Goal: Information Seeking & Learning: Learn about a topic

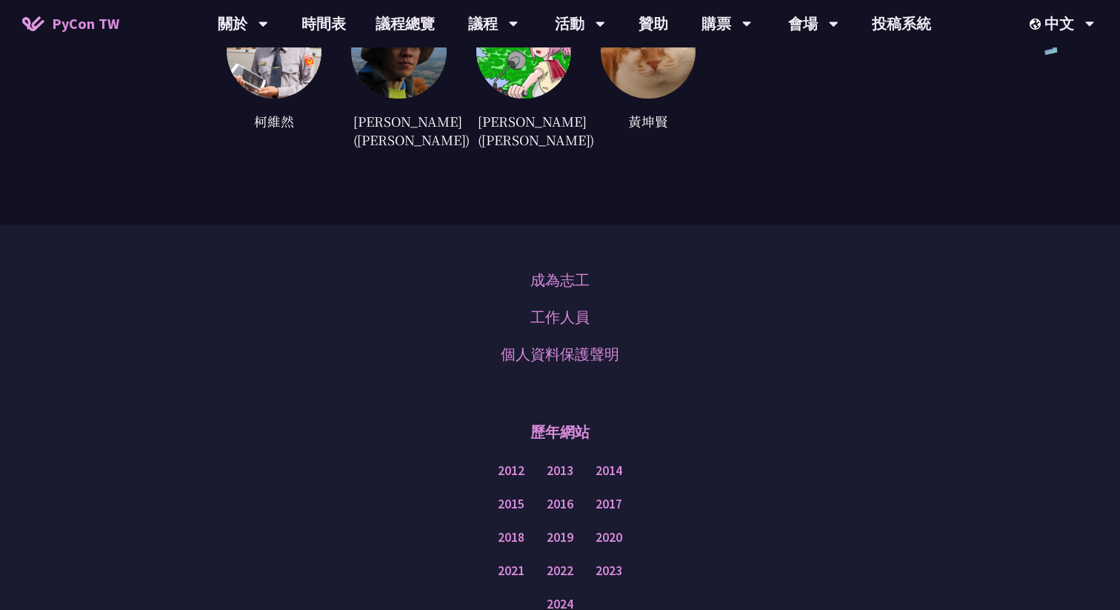
scroll to position [4316, 0]
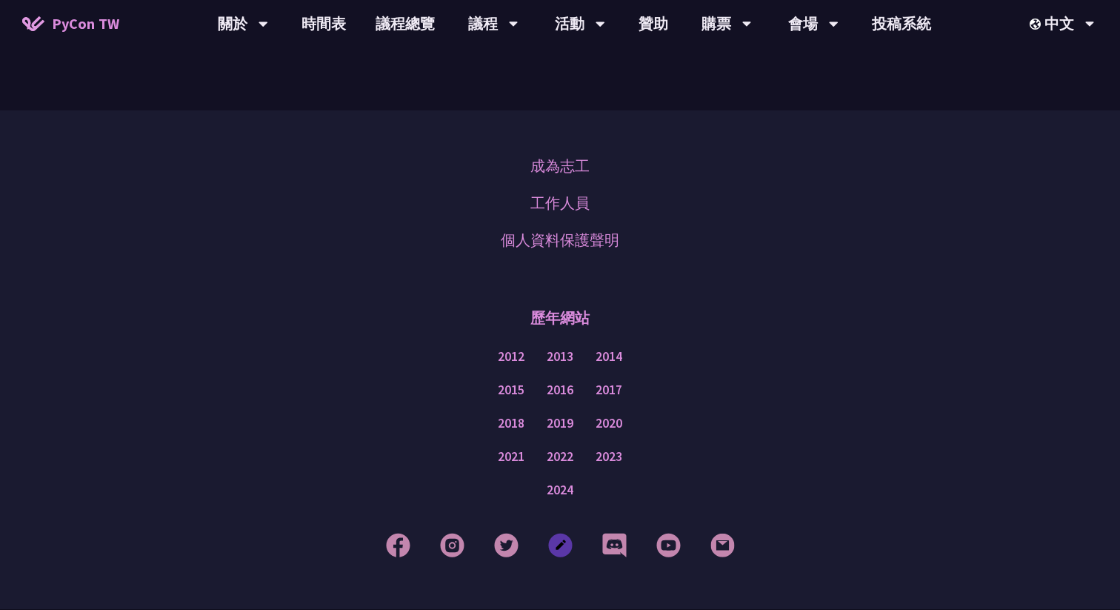
click at [559, 533] on img at bounding box center [560, 545] width 24 height 24
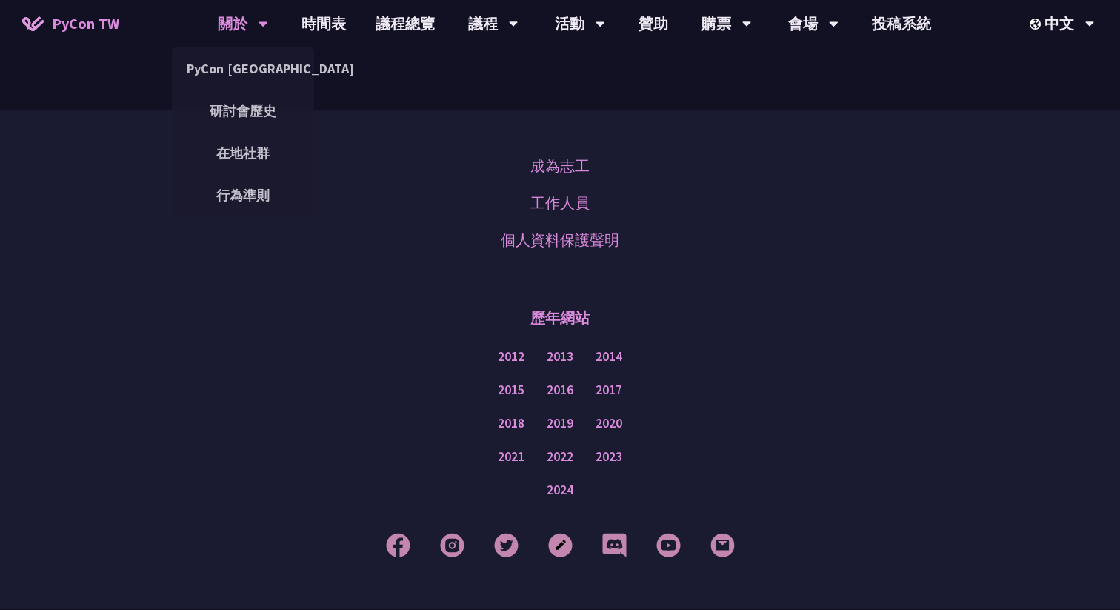
click at [255, 21] on div "關於" at bounding box center [243, 23] width 50 height 47
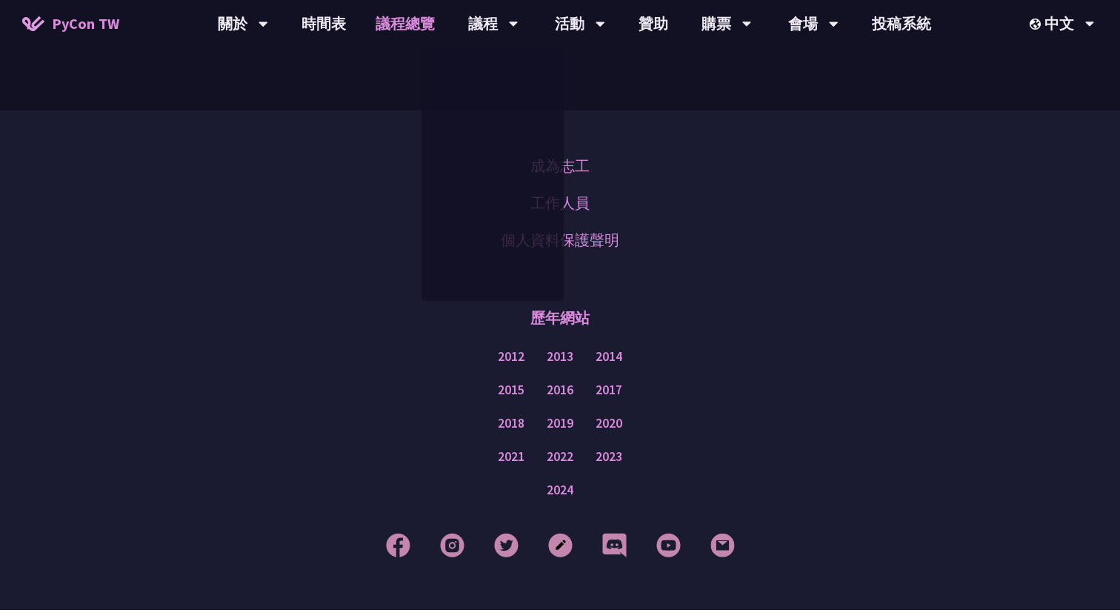
click at [403, 27] on link "議程總覽" at bounding box center [405, 23] width 89 height 47
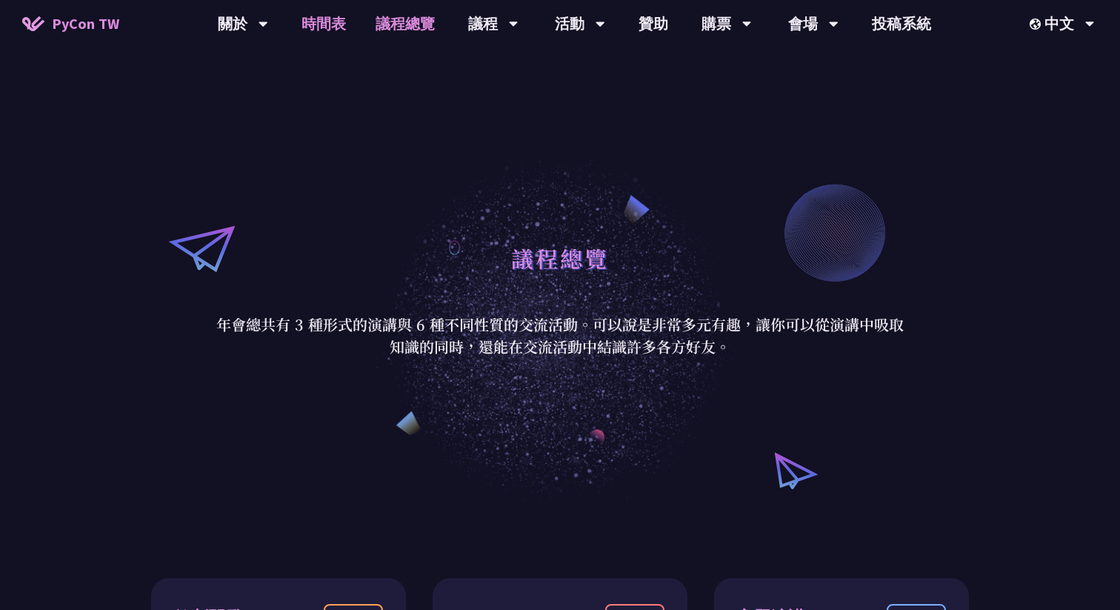
click at [331, 18] on link "時間表" at bounding box center [324, 23] width 74 height 47
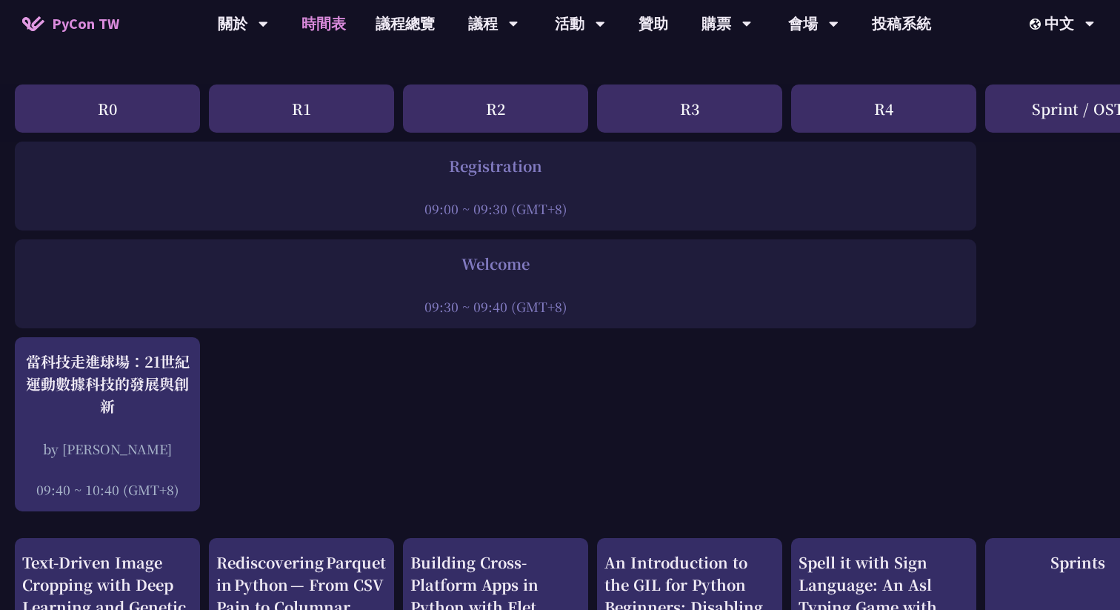
scroll to position [173, 0]
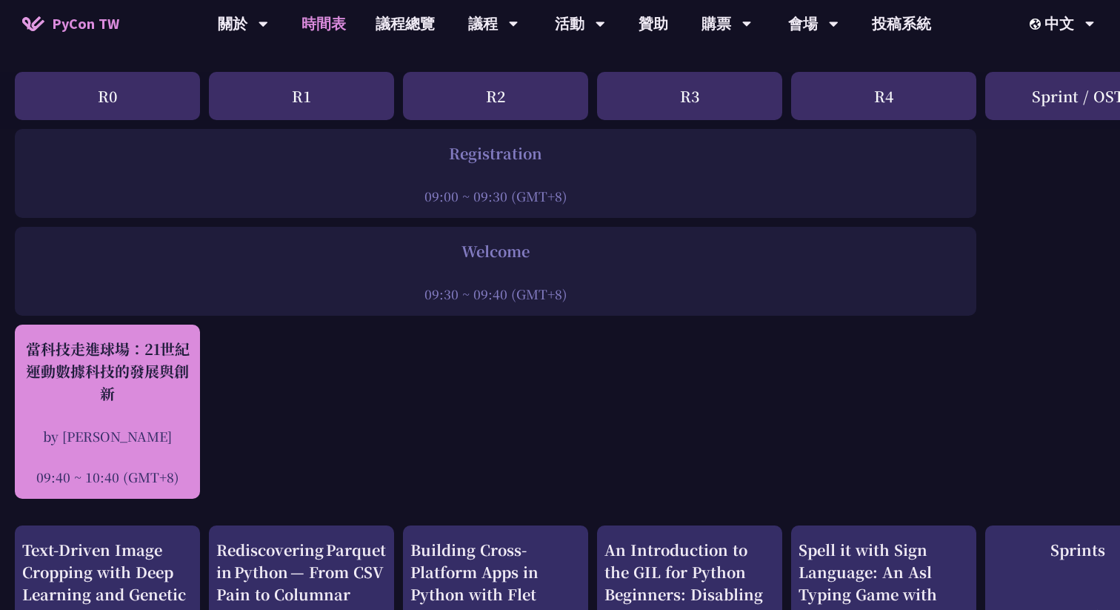
click at [187, 369] on div "當科技走進球場：21世紀運動數據科技的發展與創新" at bounding box center [107, 371] width 170 height 67
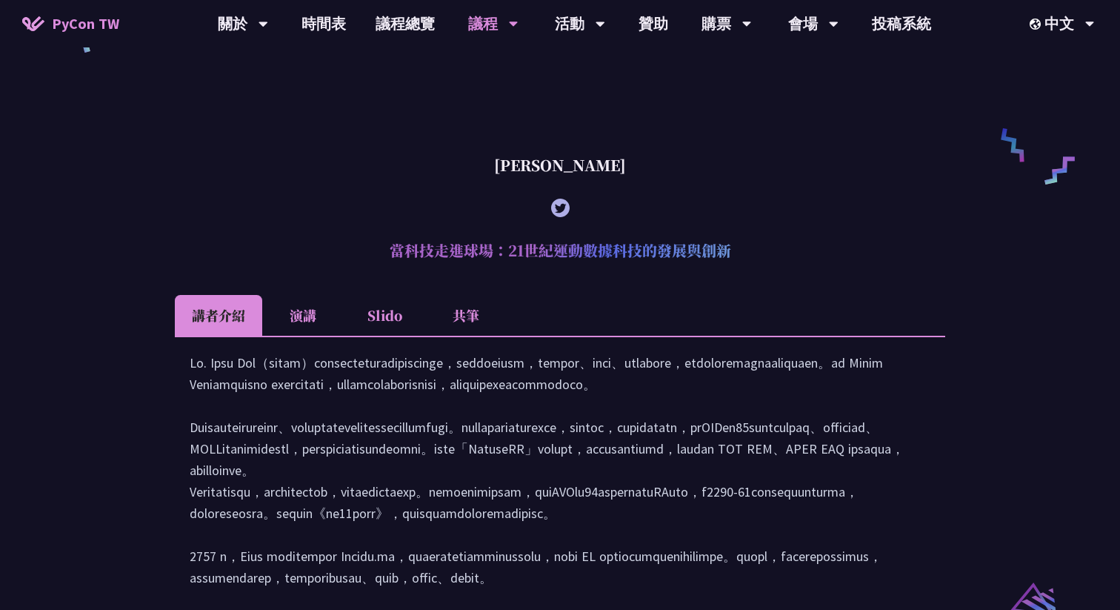
scroll to position [1127, 0]
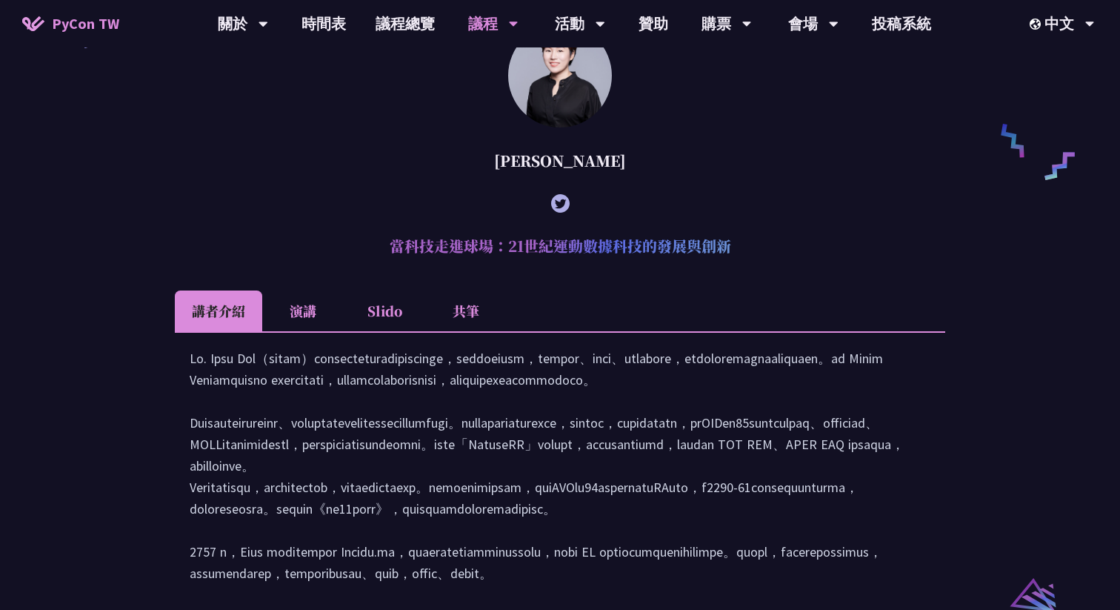
click at [451, 331] on li "共筆" at bounding box center [466, 310] width 82 height 41
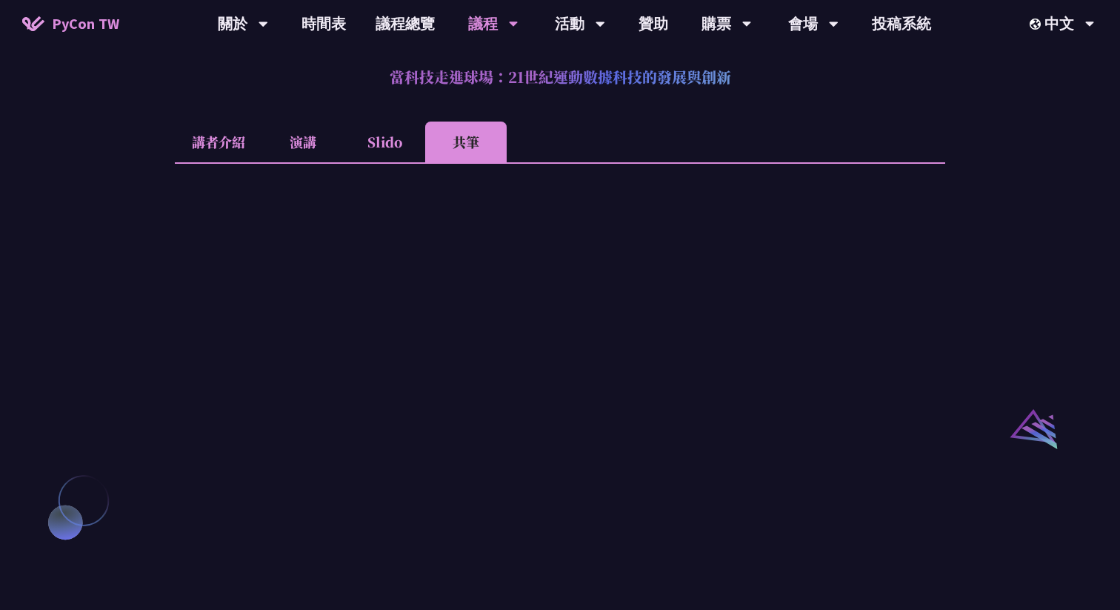
scroll to position [1291, 0]
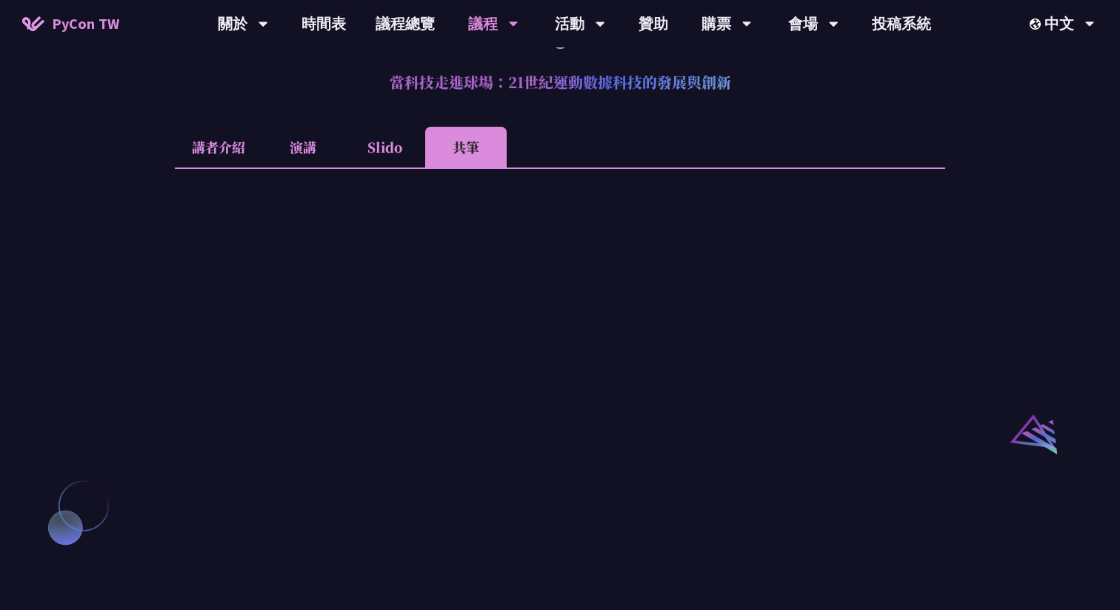
click at [459, 164] on li "共筆" at bounding box center [466, 147] width 82 height 41
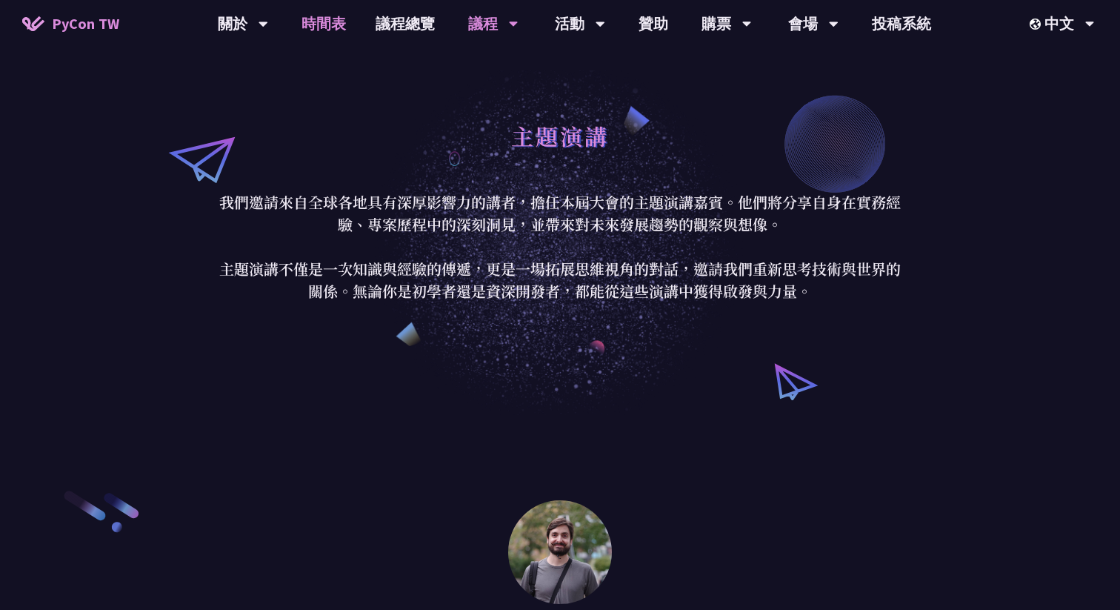
click at [341, 24] on link "時間表" at bounding box center [324, 23] width 74 height 47
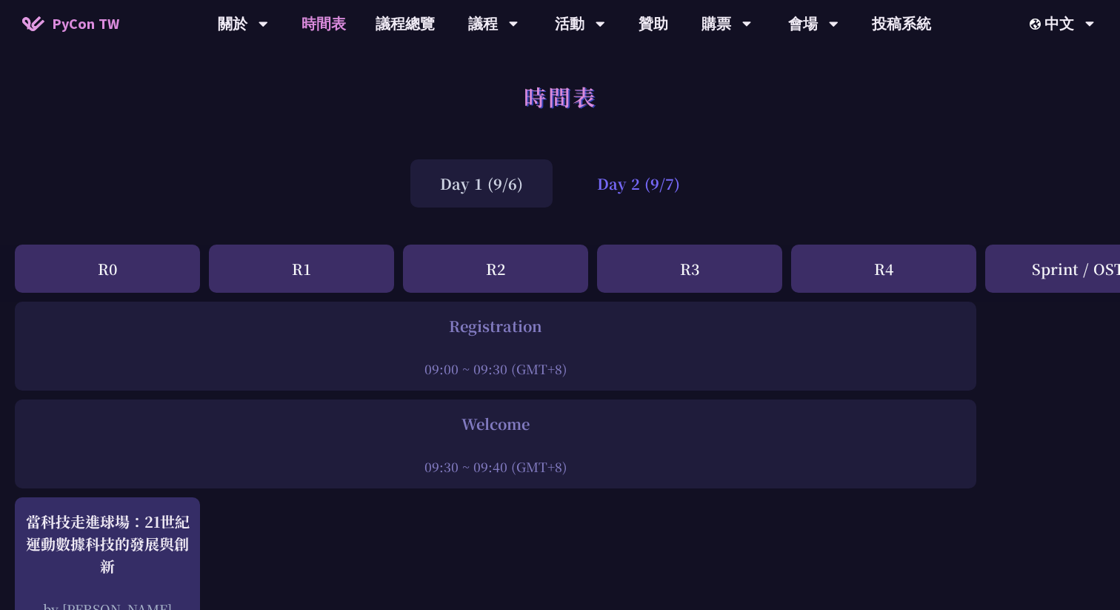
click at [642, 193] on div "Day 2 (9/7)" at bounding box center [639, 183] width 142 height 48
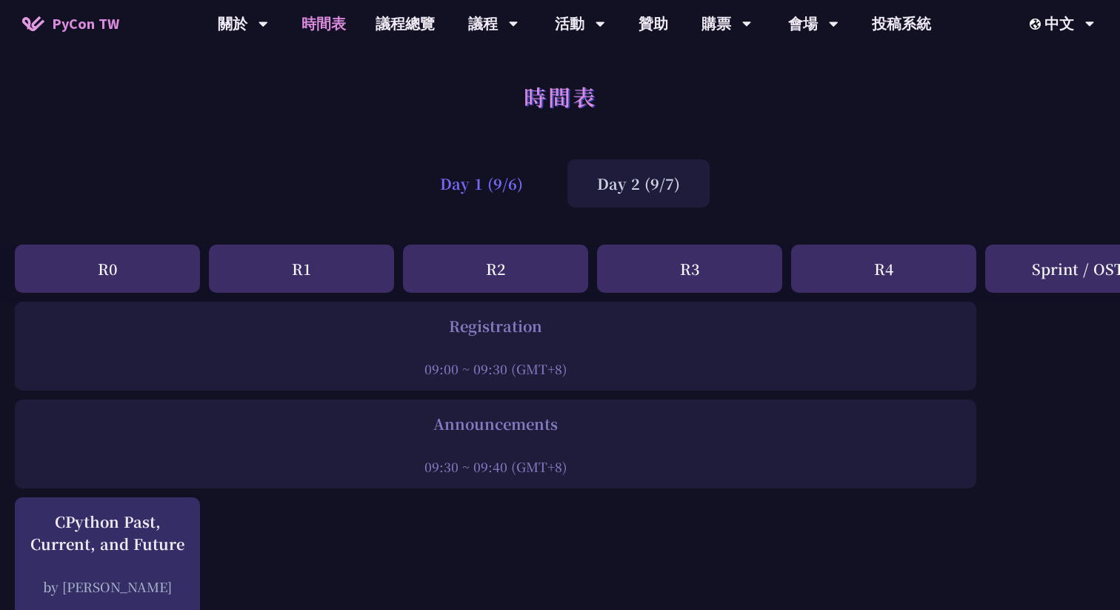
click at [491, 184] on div "Day 1 (9/6)" at bounding box center [481, 183] width 142 height 48
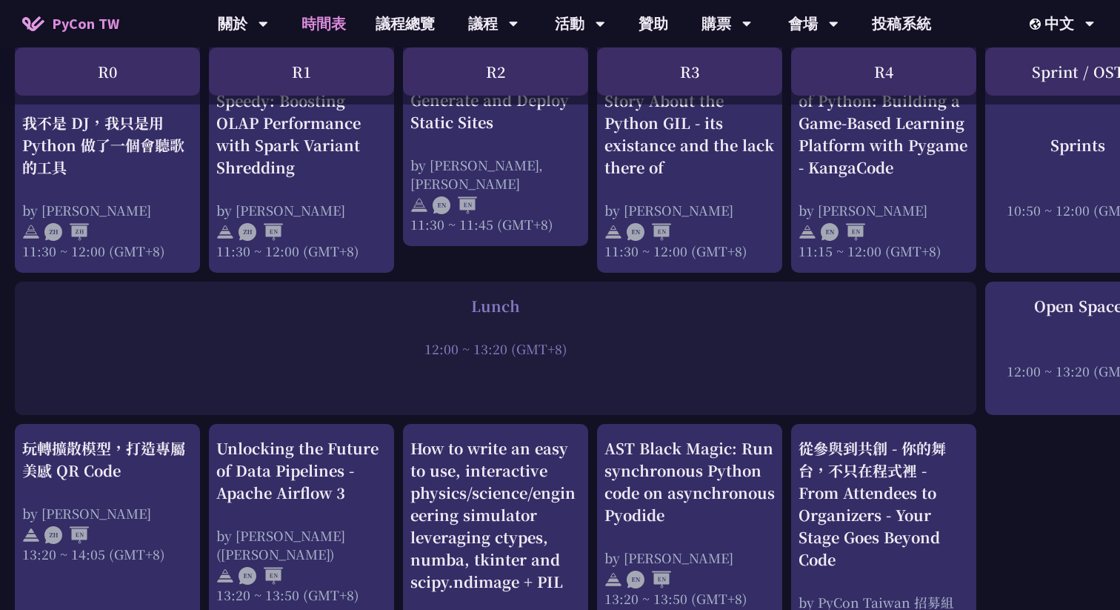
scroll to position [1086, 0]
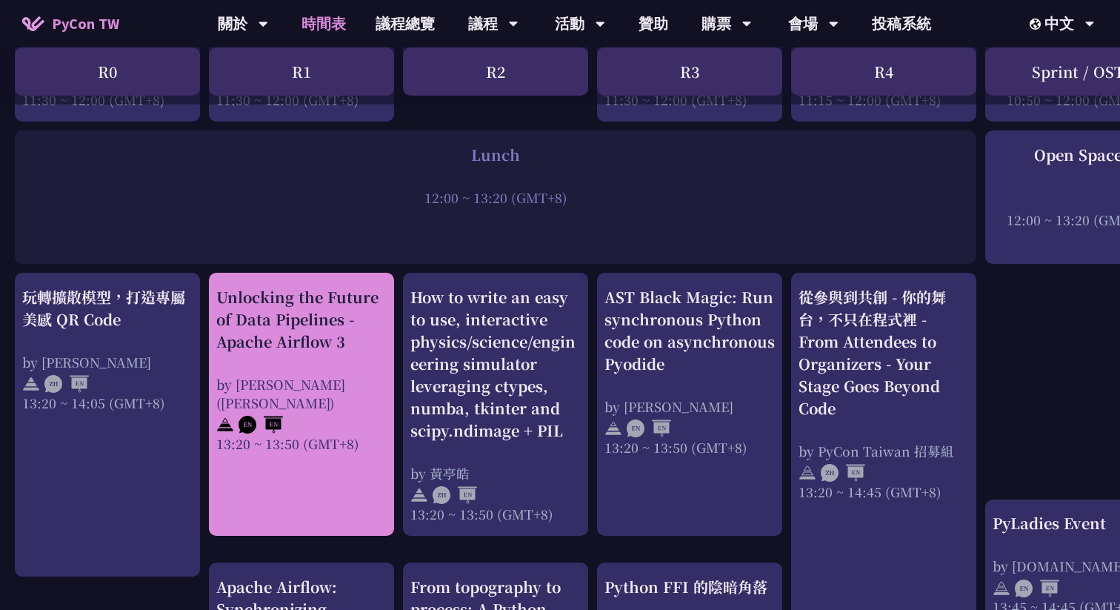
click at [323, 330] on div "Unlocking the Future of Data Pipelines - Apache Airflow 3" at bounding box center [301, 319] width 170 height 67
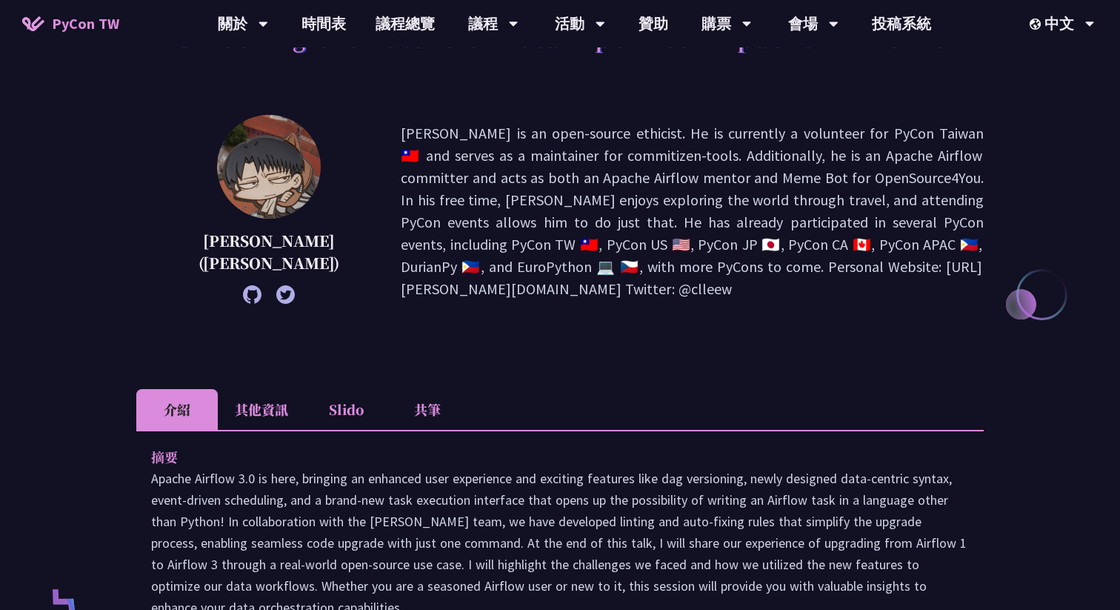
scroll to position [136, 0]
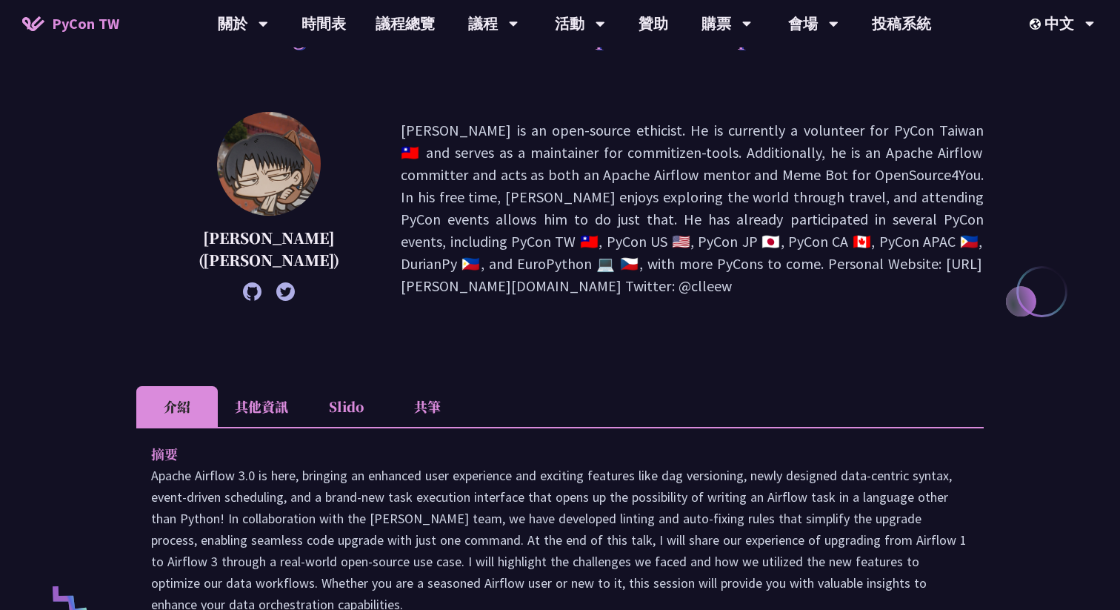
click at [417, 399] on li "共筆" at bounding box center [428, 406] width 82 height 41
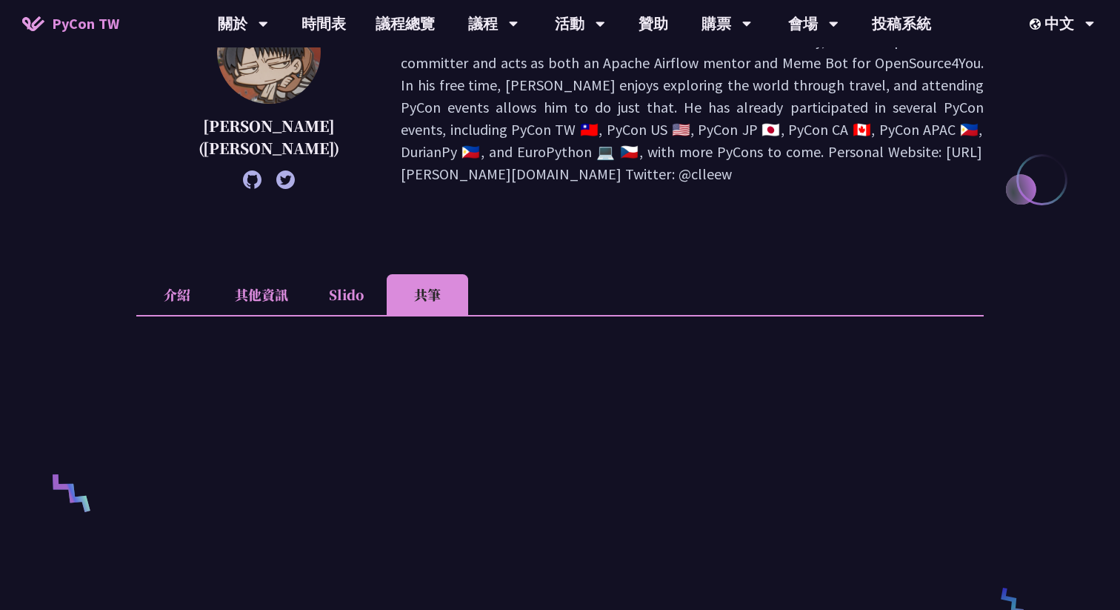
scroll to position [250, 0]
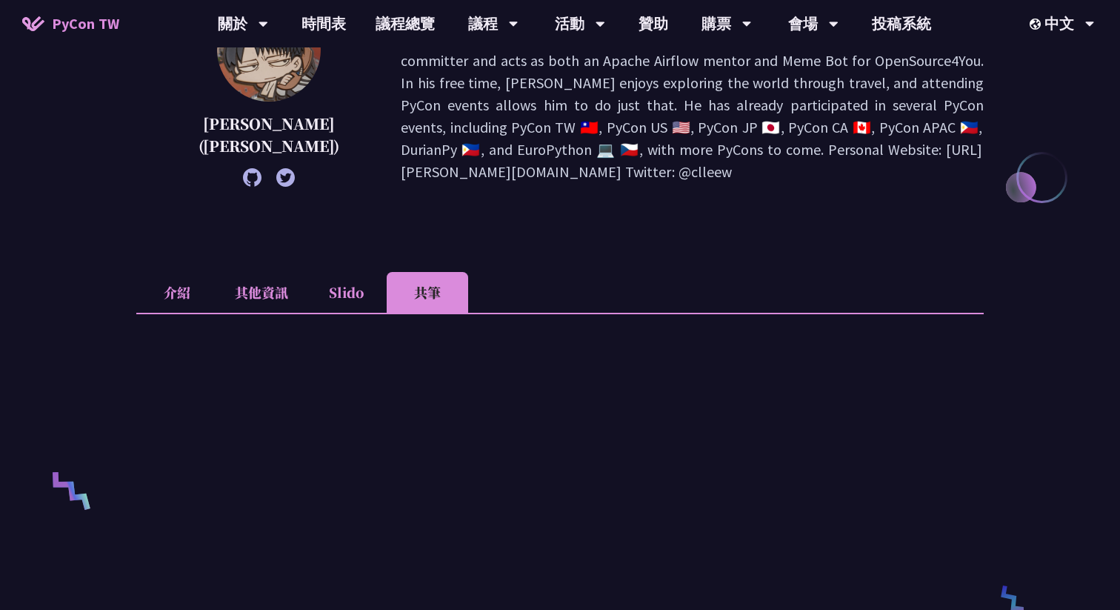
click at [344, 282] on li "Slido" at bounding box center [346, 292] width 82 height 41
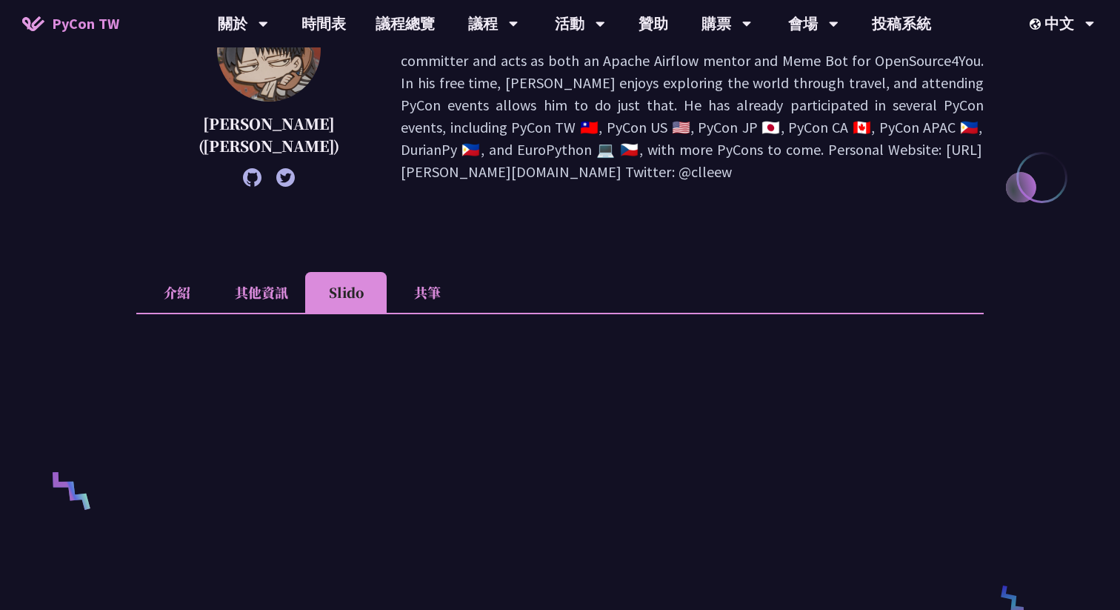
click at [420, 287] on li "共筆" at bounding box center [428, 292] width 82 height 41
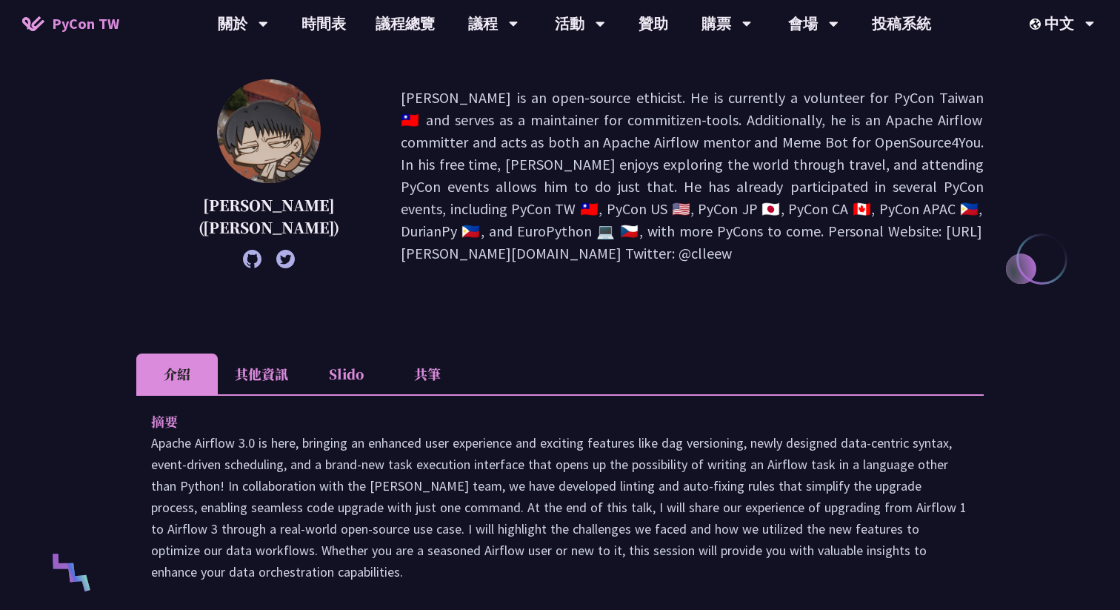
scroll to position [300, 0]
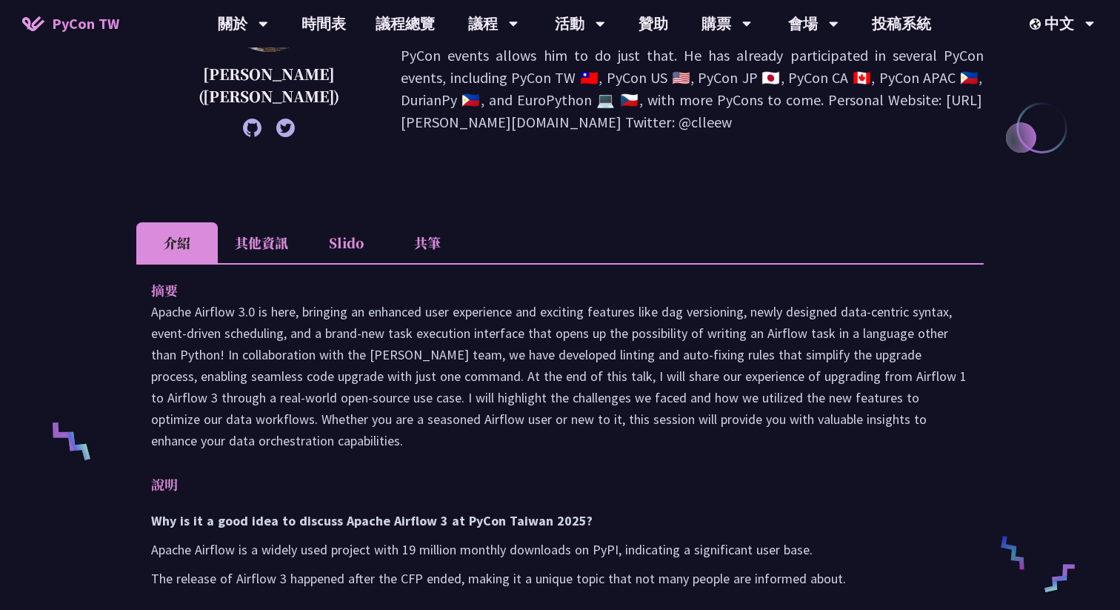
click at [441, 236] on li "共筆" at bounding box center [428, 242] width 82 height 41
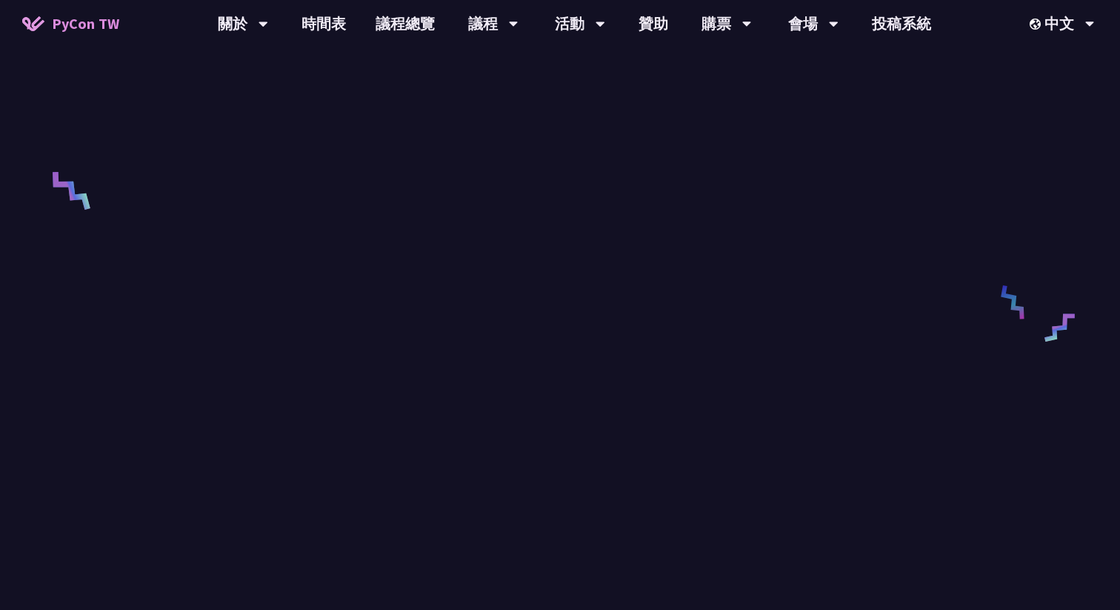
scroll to position [711, 0]
